Goal: Task Accomplishment & Management: Manage account settings

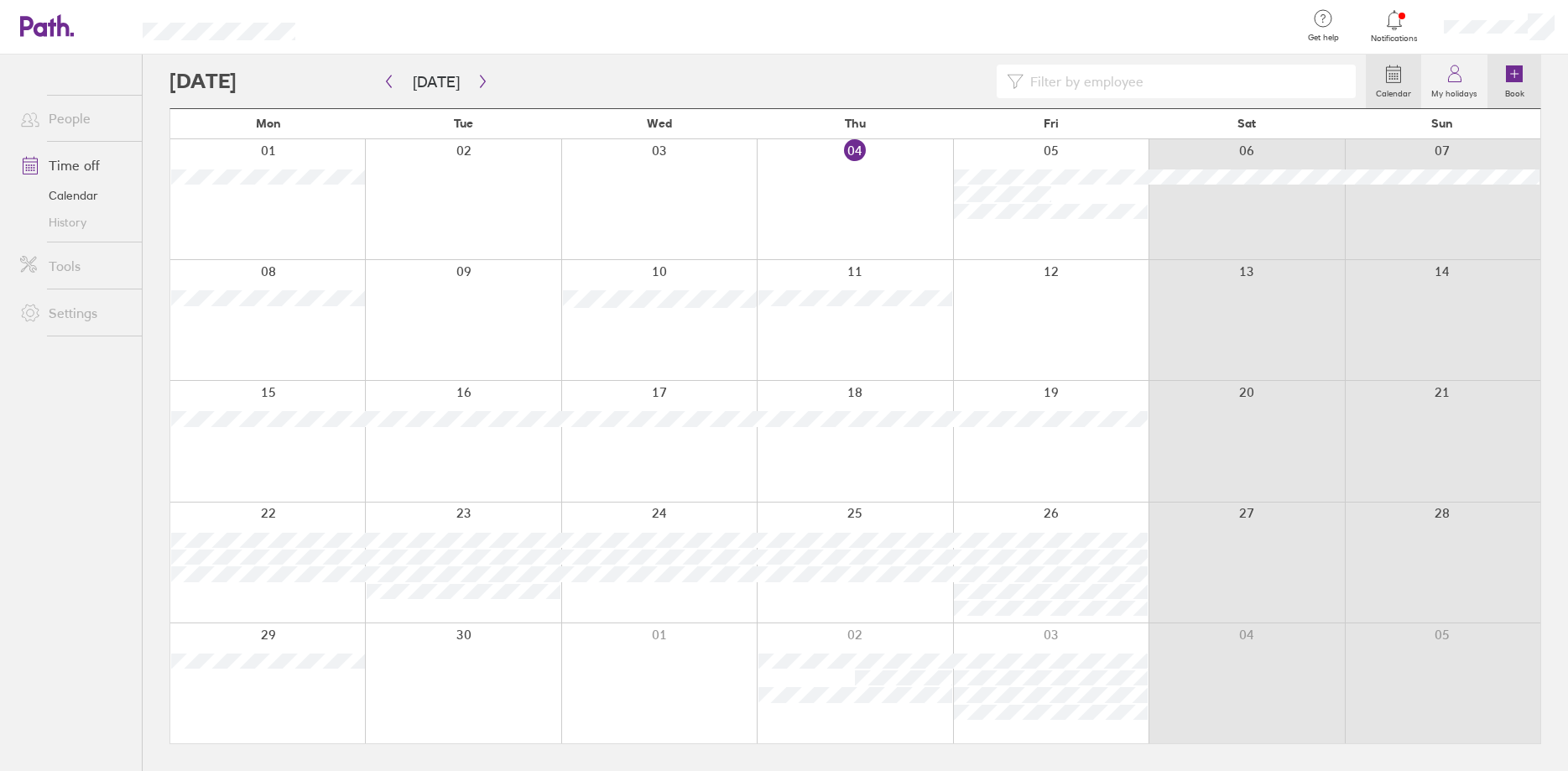
click at [1526, 75] on link "Book" at bounding box center [1514, 81] width 53 height 53
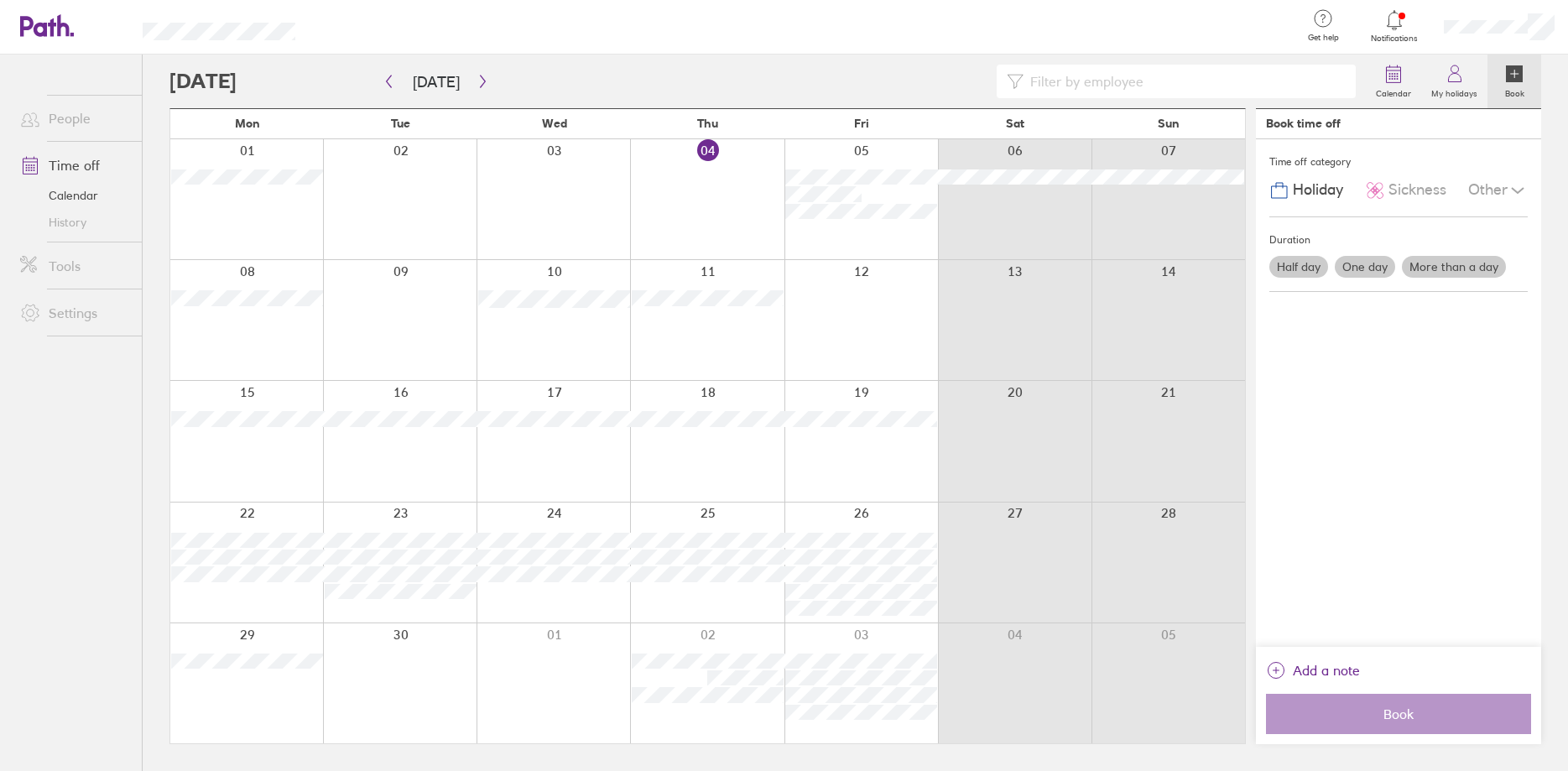
click at [1371, 268] on label "One day" at bounding box center [1365, 266] width 60 height 22
click at [0, 0] on input "One day" at bounding box center [0, 0] width 0 height 0
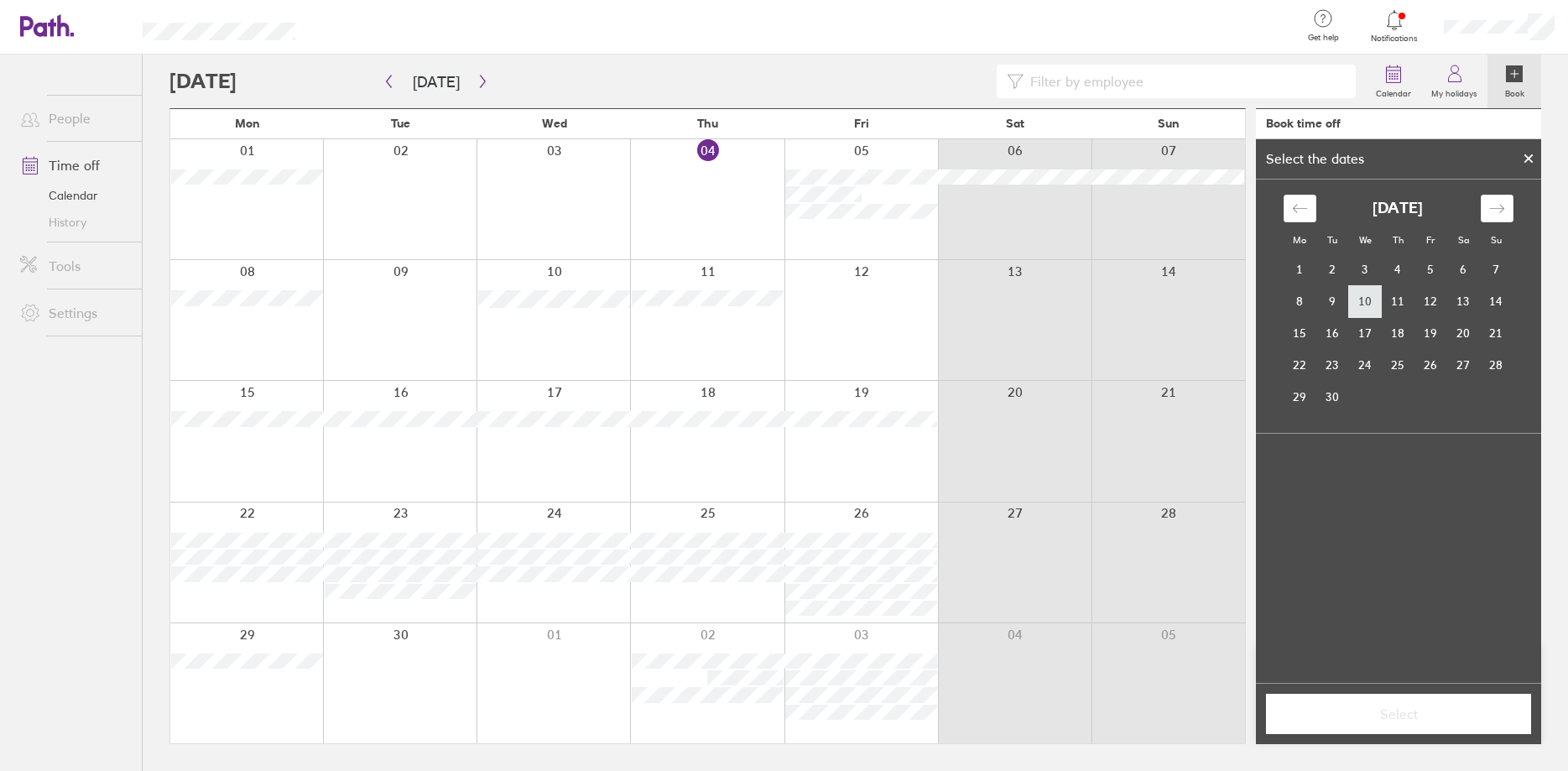
click at [1365, 302] on td "10" at bounding box center [1365, 301] width 33 height 32
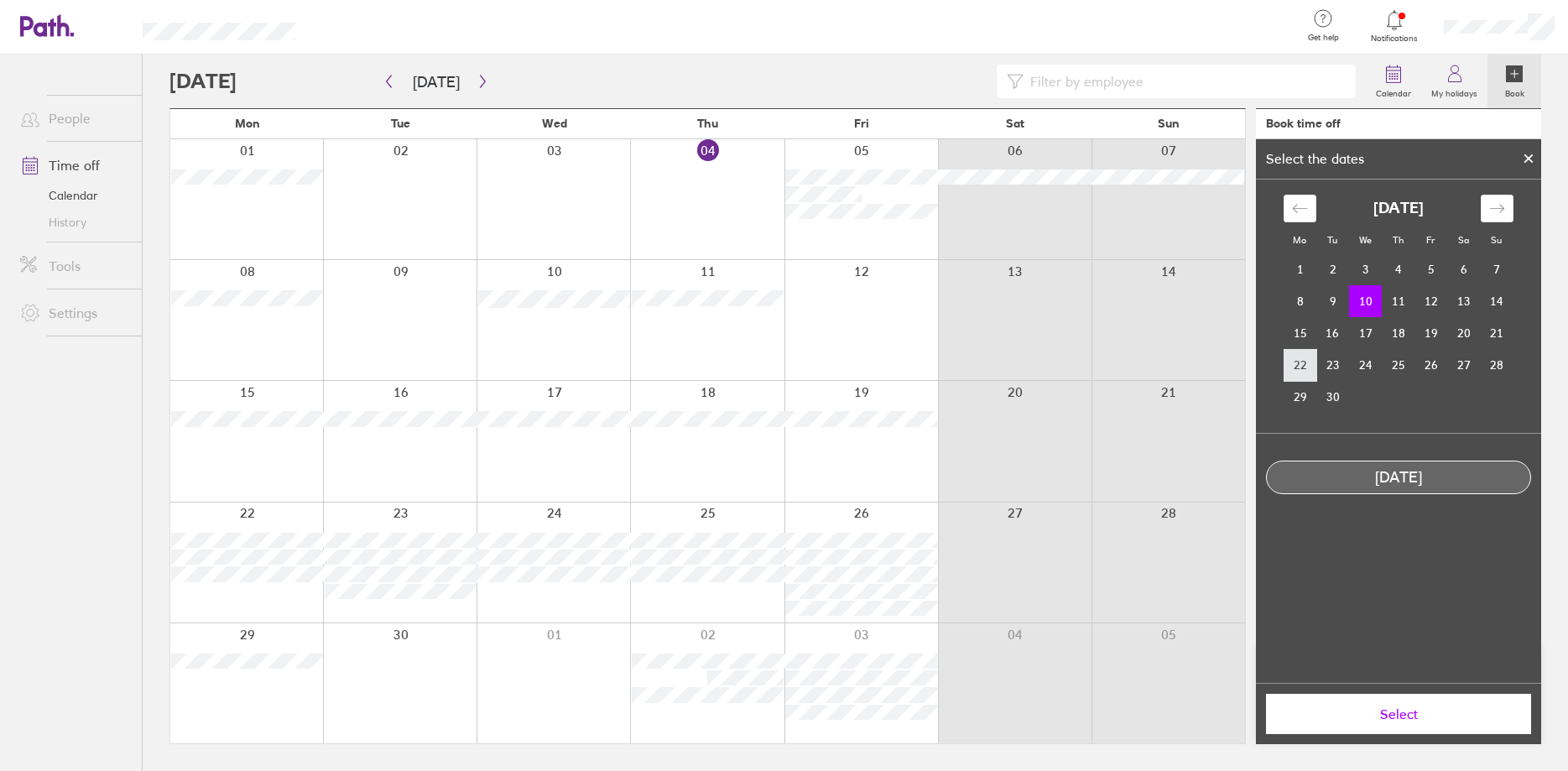
click at [1297, 370] on td "22" at bounding box center [1300, 365] width 33 height 32
click at [1291, 211] on div "Move backward to switch to the previous month." at bounding box center [1300, 209] width 33 height 28
click at [1533, 154] on div at bounding box center [1528, 158] width 25 height 28
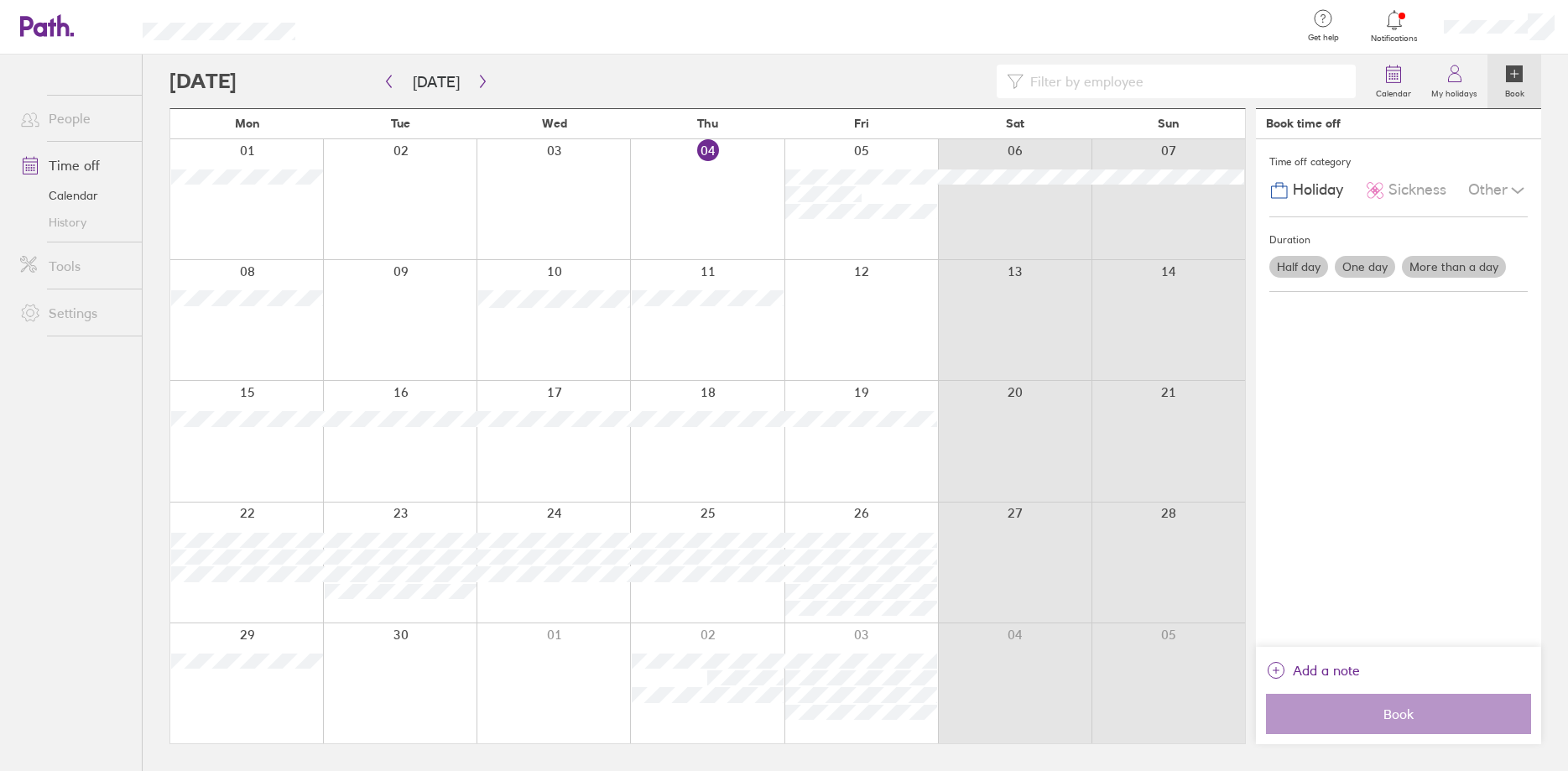
click at [1441, 263] on label "More than a day" at bounding box center [1453, 266] width 104 height 22
click at [0, 0] on input "More than a day" at bounding box center [0, 0] width 0 height 0
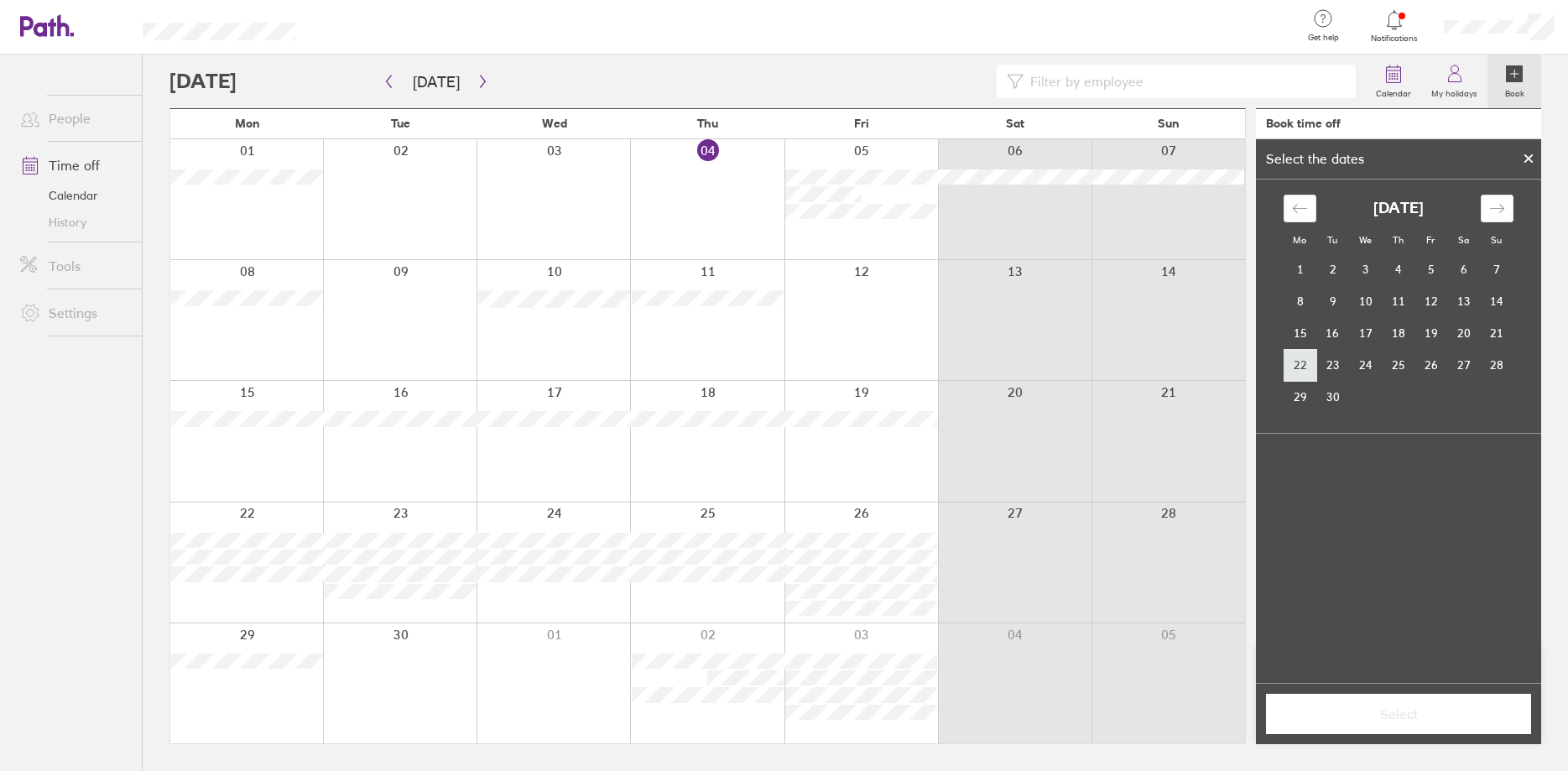
click at [1294, 361] on td "22" at bounding box center [1300, 365] width 33 height 32
click at [1429, 367] on td "26" at bounding box center [1431, 365] width 33 height 32
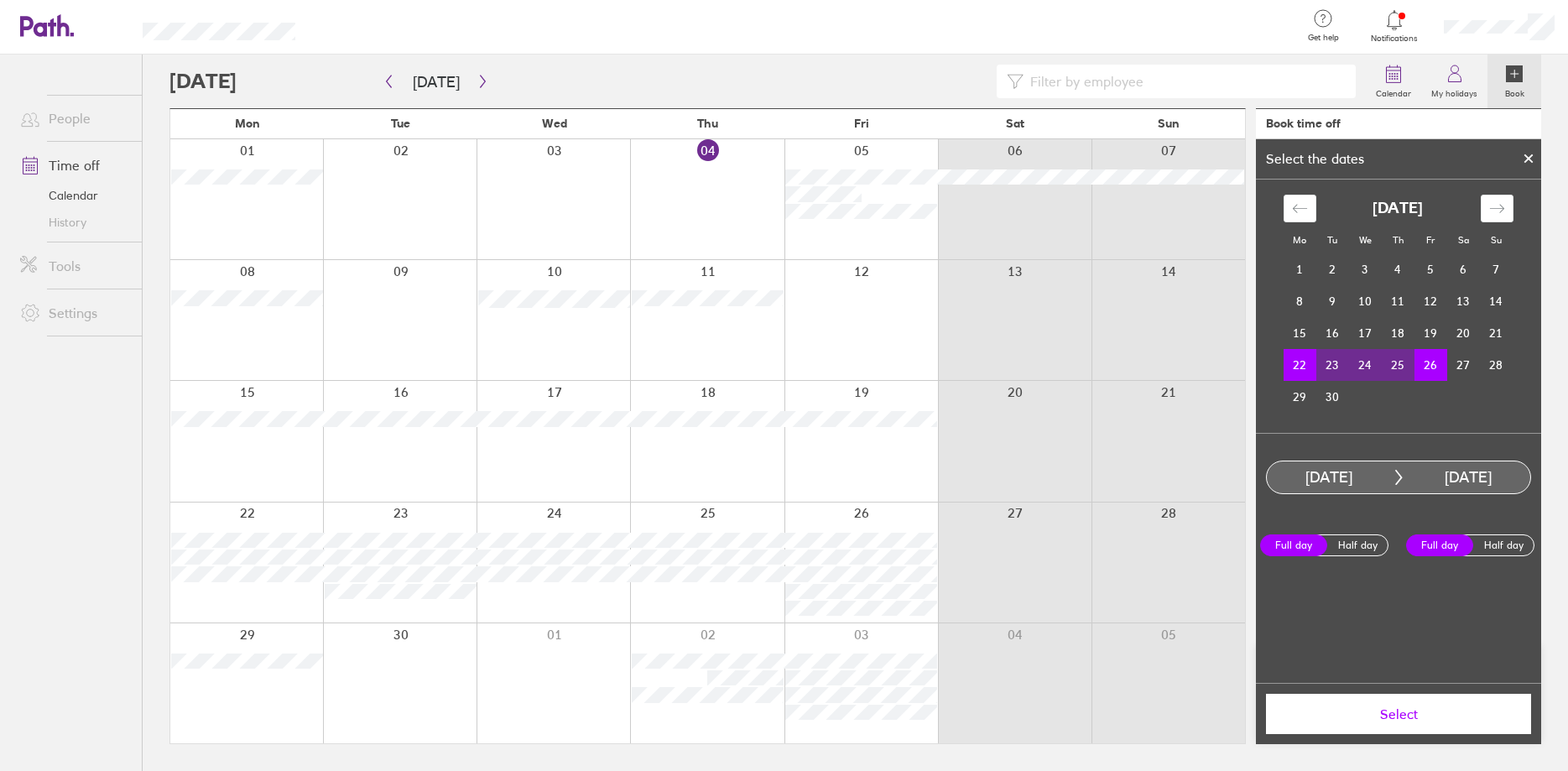
click at [1526, 153] on div at bounding box center [1528, 158] width 25 height 28
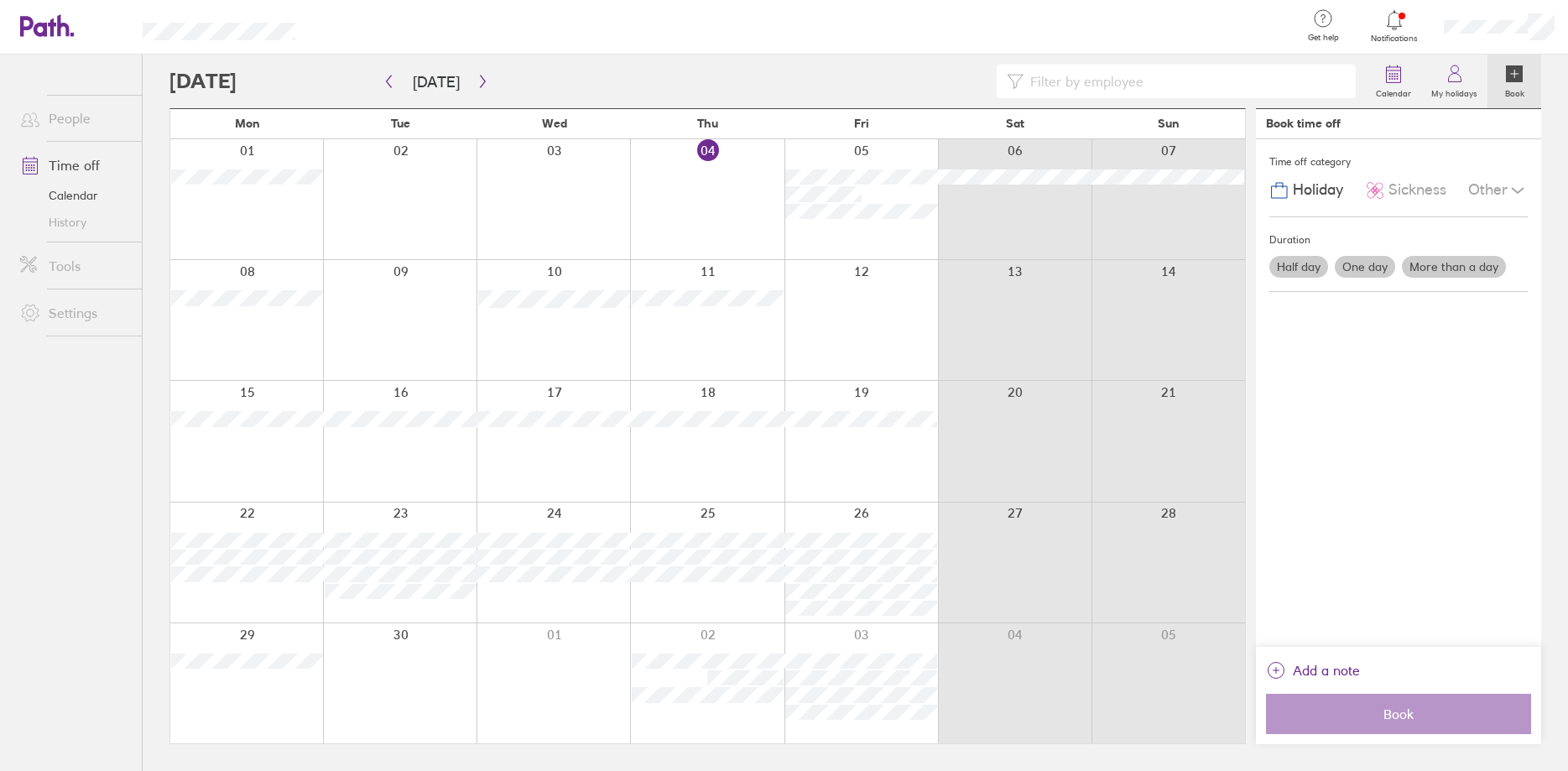
click at [47, 435] on ul "People Time off Calendar History Tools Settings" at bounding box center [71, 385] width 141 height 661
click at [481, 86] on icon "button" at bounding box center [483, 82] width 13 height 14
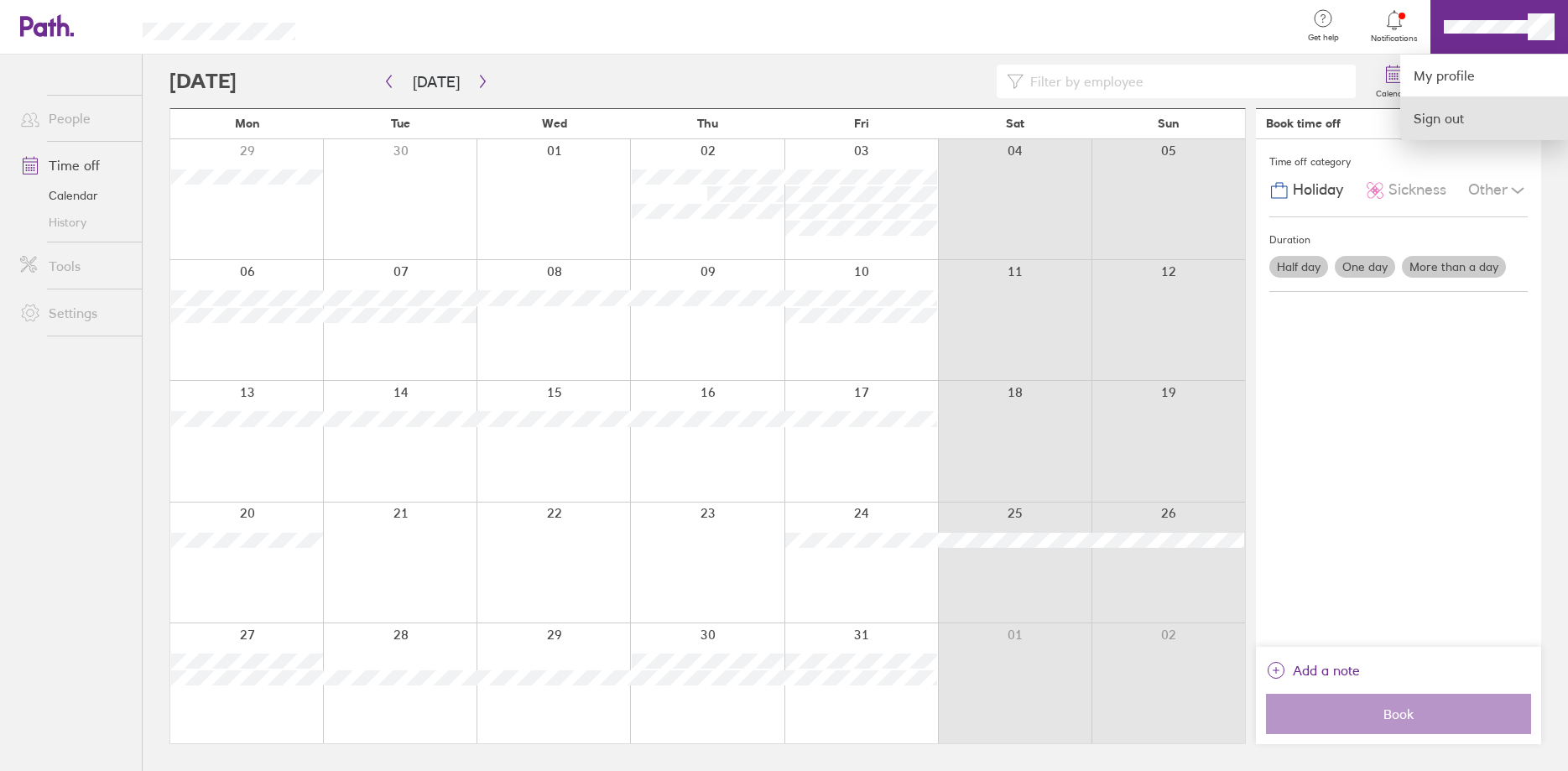
click at [1477, 110] on link "Sign out" at bounding box center [1484, 118] width 168 height 42
